Goal: Task Accomplishment & Management: Manage account settings

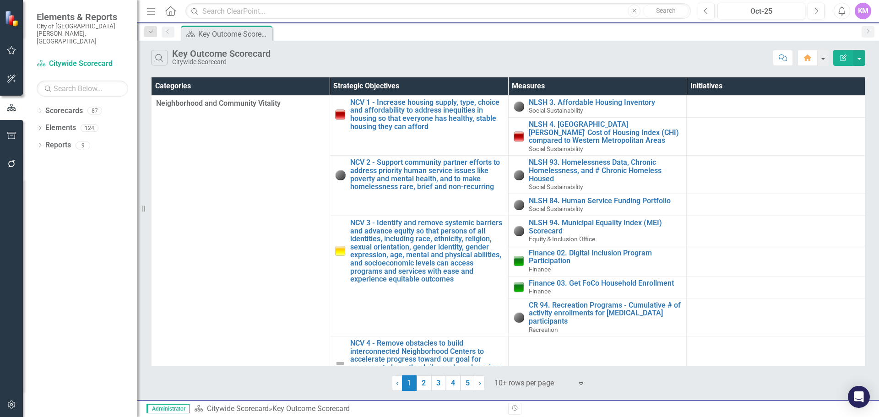
click at [332, 62] on div "Search Key Outcome Scorecard Citywide Scorecard" at bounding box center [459, 58] width 617 height 16
click at [42, 144] on icon "Dropdown" at bounding box center [40, 146] width 6 height 5
click at [41, 144] on icon at bounding box center [40, 145] width 4 height 2
click at [154, 11] on icon "button" at bounding box center [151, 11] width 8 height 6
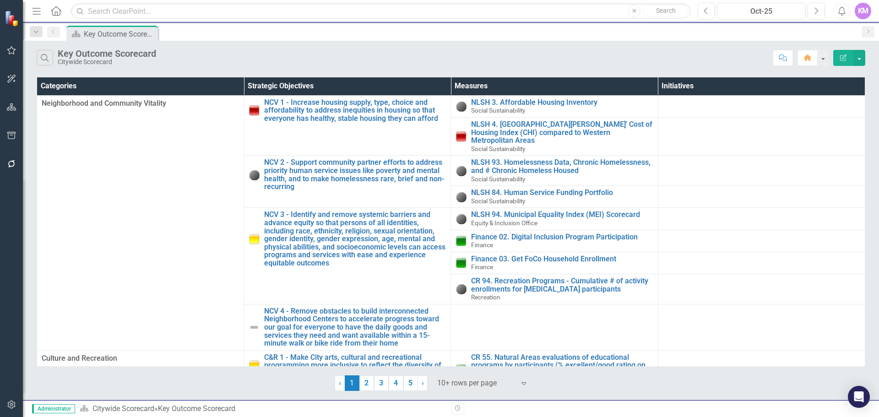
click at [35, 16] on icon "Menu" at bounding box center [37, 11] width 12 height 10
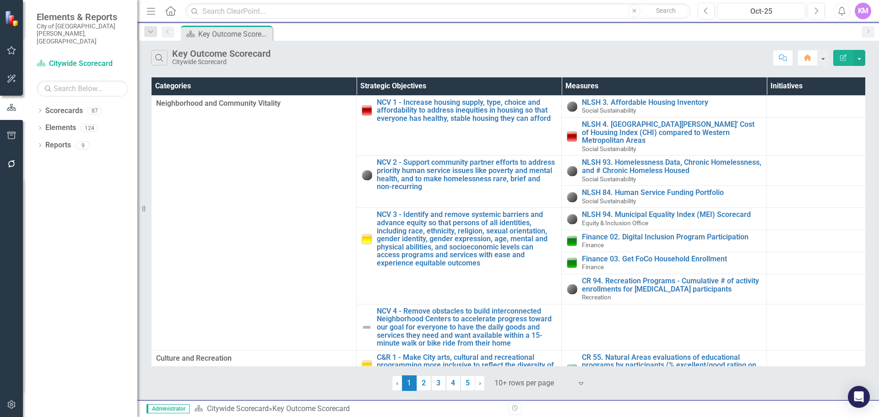
click at [867, 15] on div "KM" at bounding box center [863, 11] width 16 height 16
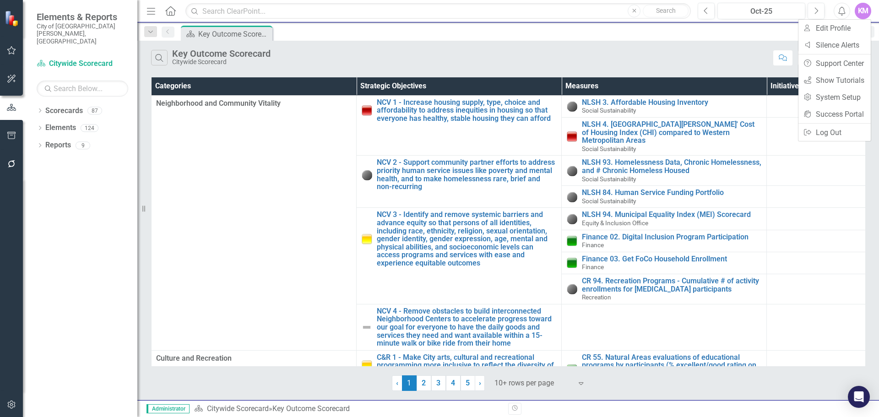
click at [650, 44] on div "Search Key Outcome Scorecard Citywide Scorecard Comment Home Edit Report" at bounding box center [508, 56] width 742 height 30
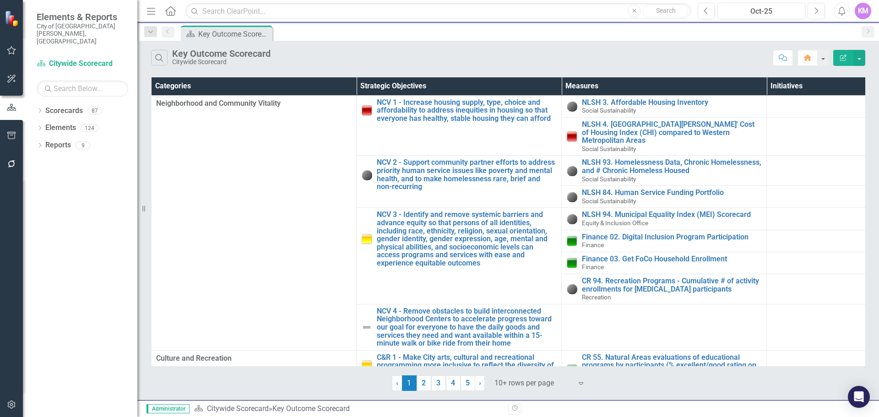
click at [16, 404] on icon "button" at bounding box center [12, 404] width 10 height 7
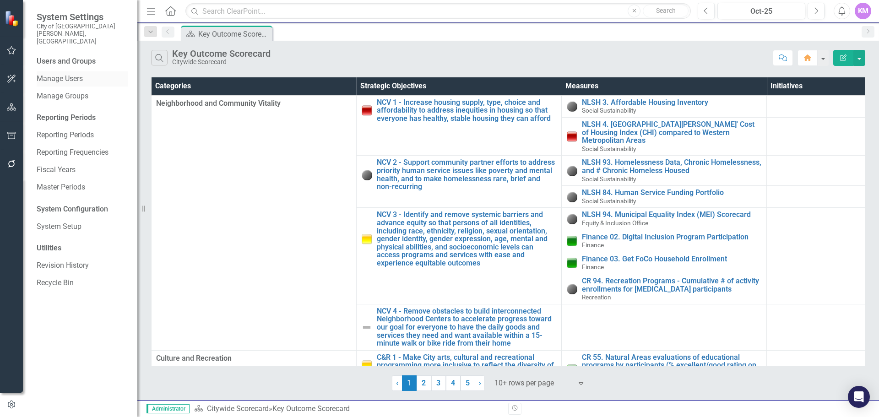
click at [80, 74] on link "Manage Users" at bounding box center [83, 79] width 92 height 11
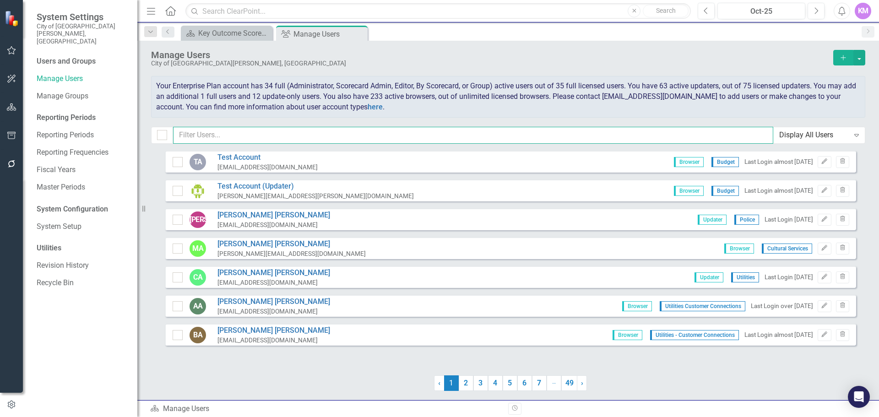
click at [234, 135] on input "text" at bounding box center [473, 135] width 600 height 17
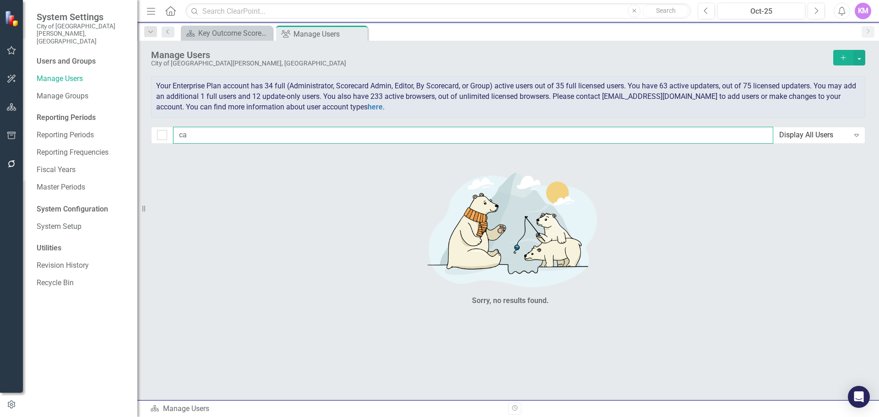
type input "c"
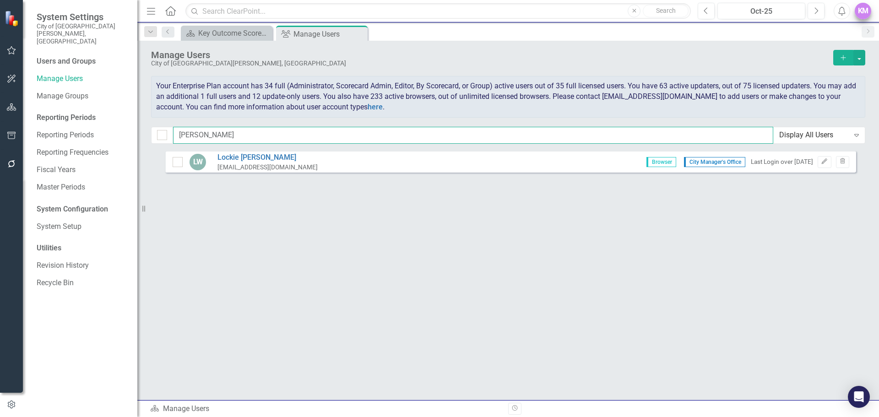
type input "[PERSON_NAME]"
click at [862, 14] on div "KM" at bounding box center [863, 11] width 16 height 16
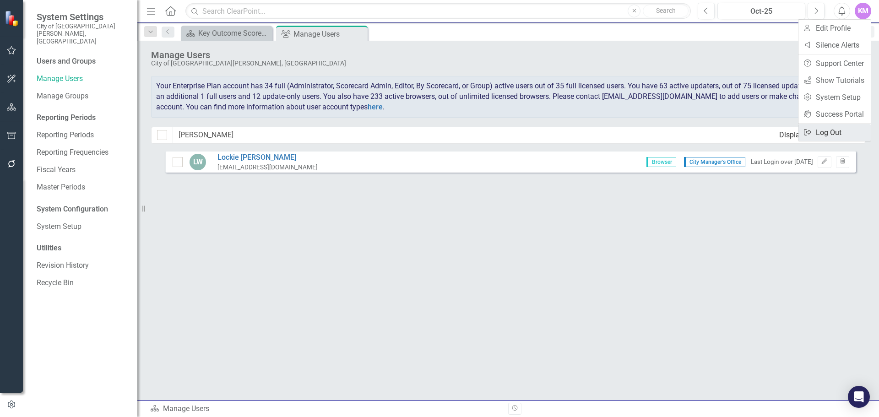
click at [834, 131] on link "Logout Log Out" at bounding box center [834, 132] width 72 height 17
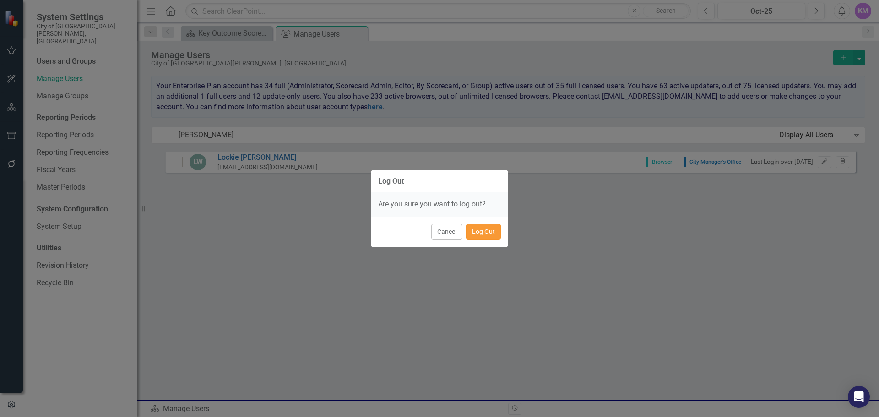
click at [489, 230] on button "Log Out" at bounding box center [483, 232] width 35 height 16
